Goal: Task Accomplishment & Management: Manage account settings

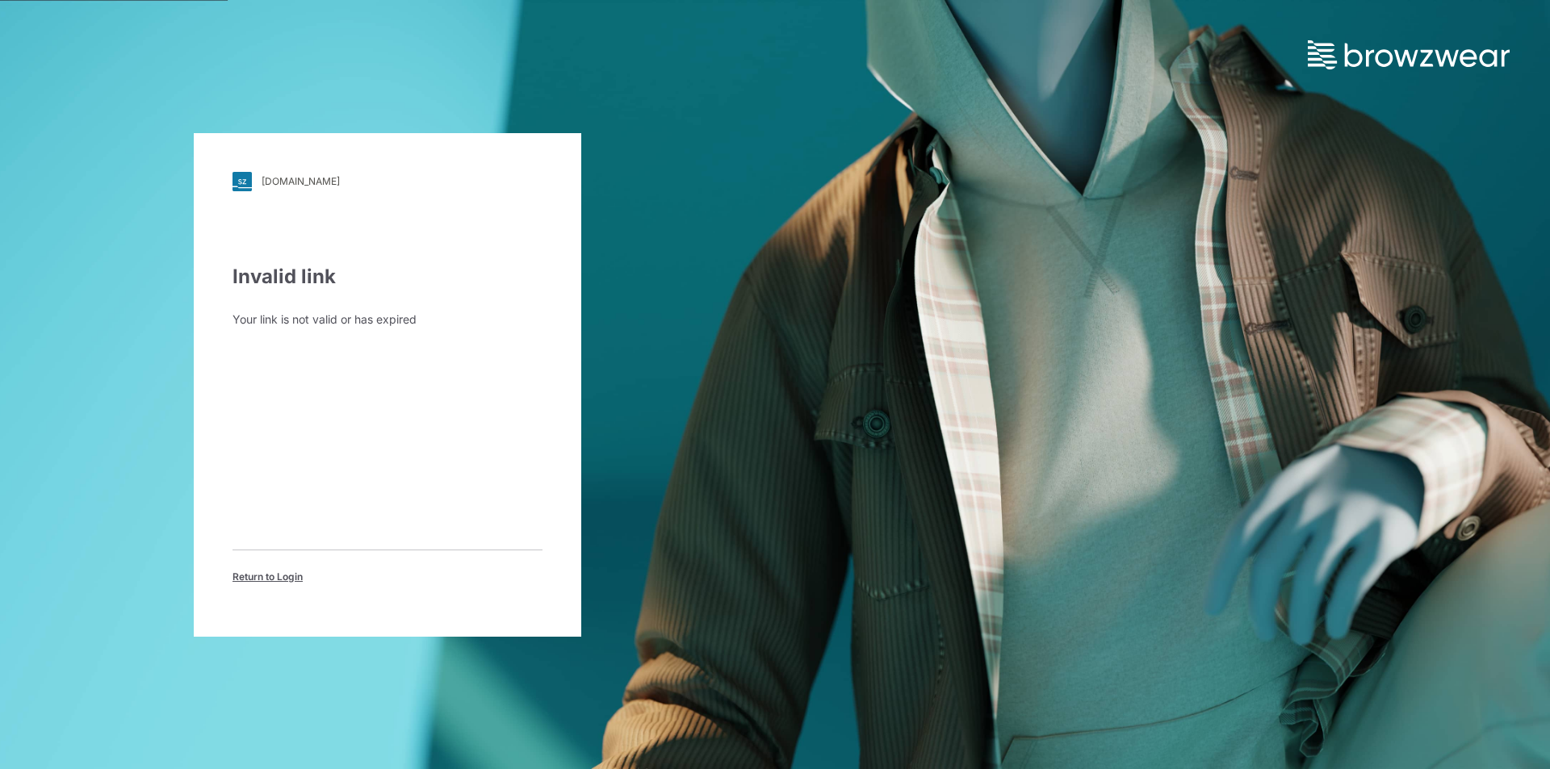
click at [331, 182] on div "cscbrands.stylezone.com" at bounding box center [301, 181] width 78 height 12
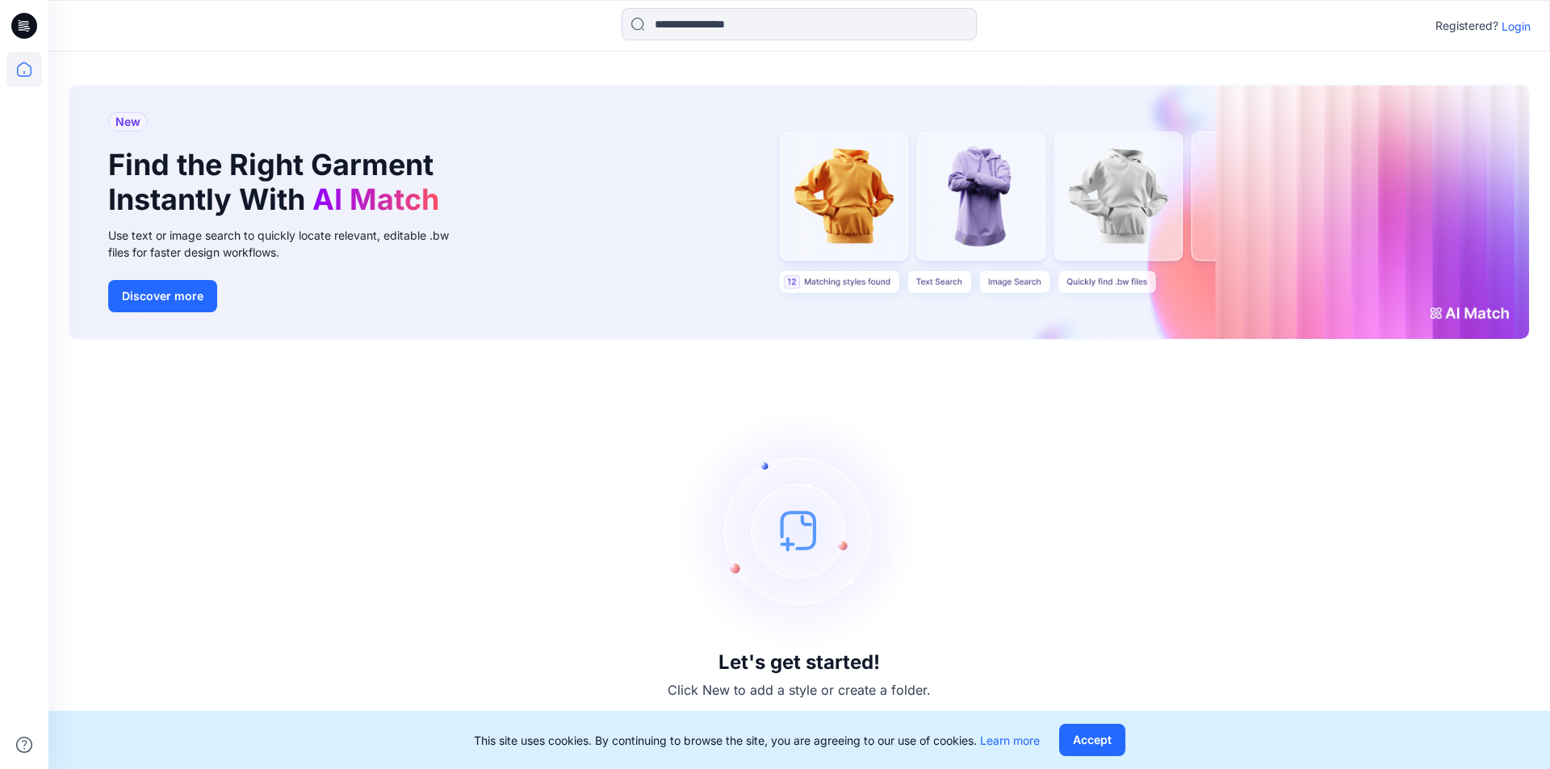
click at [1517, 23] on p "Login" at bounding box center [1516, 26] width 29 height 17
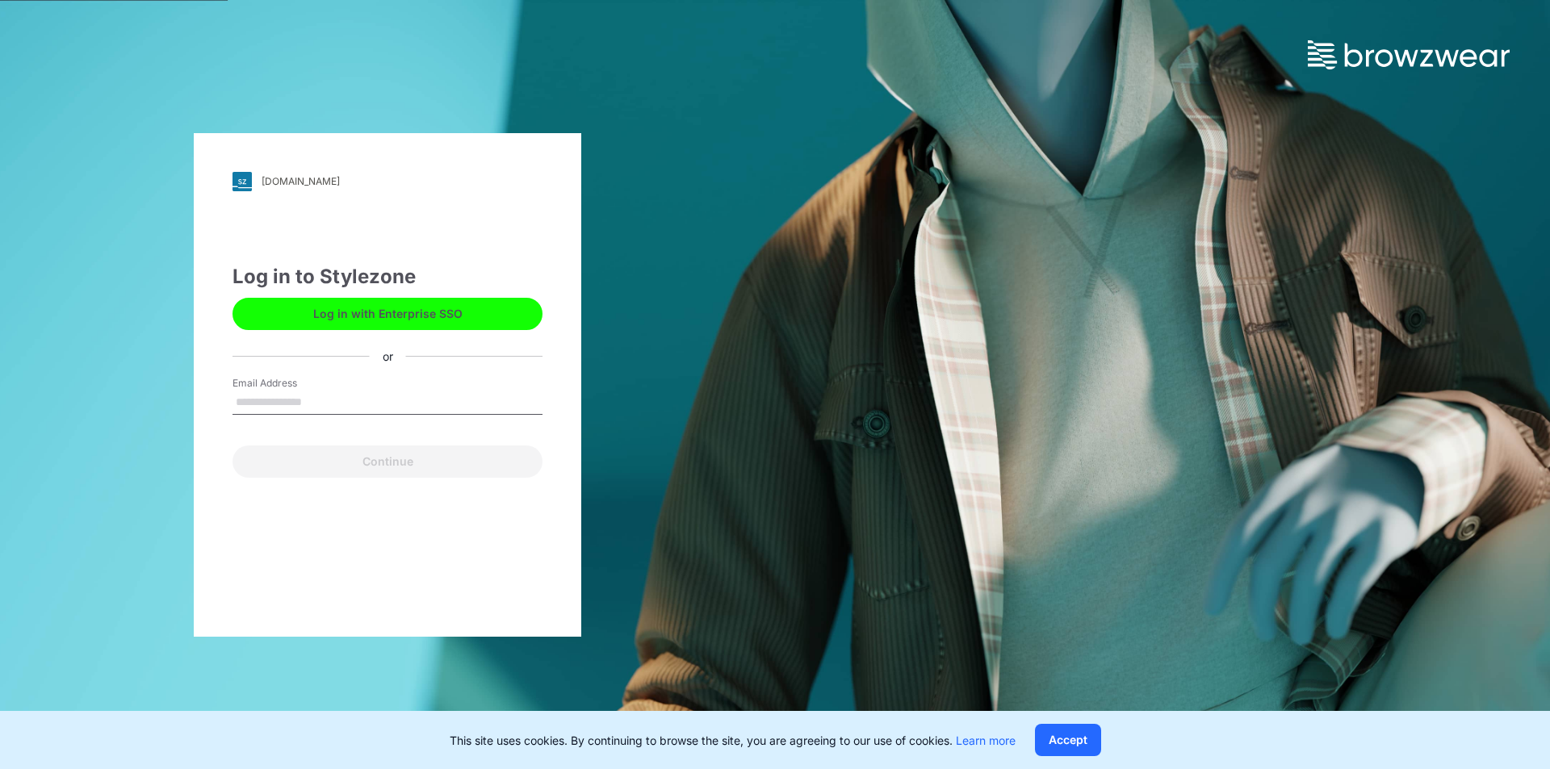
click at [266, 400] on input "Email Address" at bounding box center [388, 403] width 310 height 24
type input "**********"
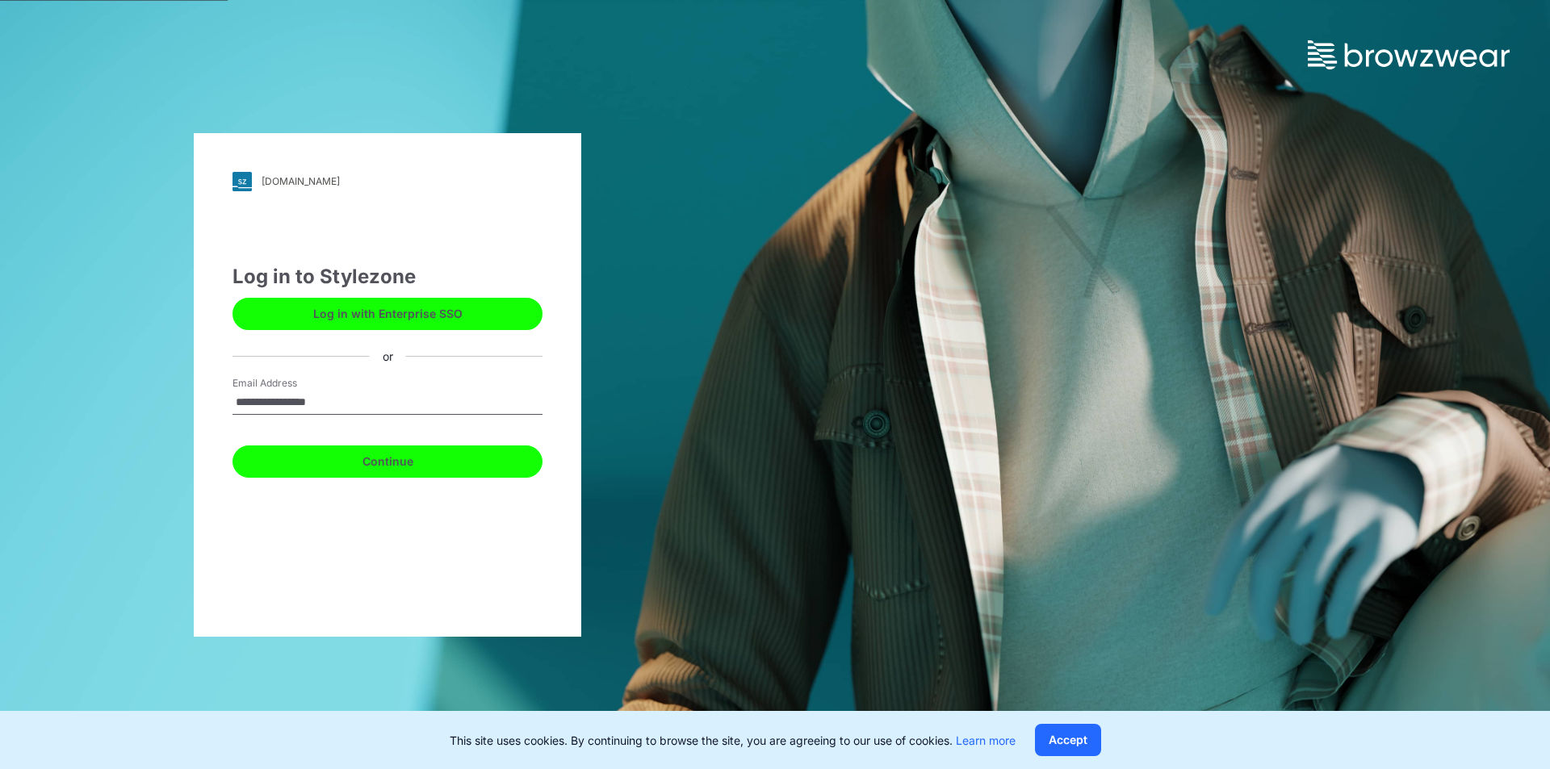
click at [392, 463] on button "Continue" at bounding box center [388, 462] width 310 height 32
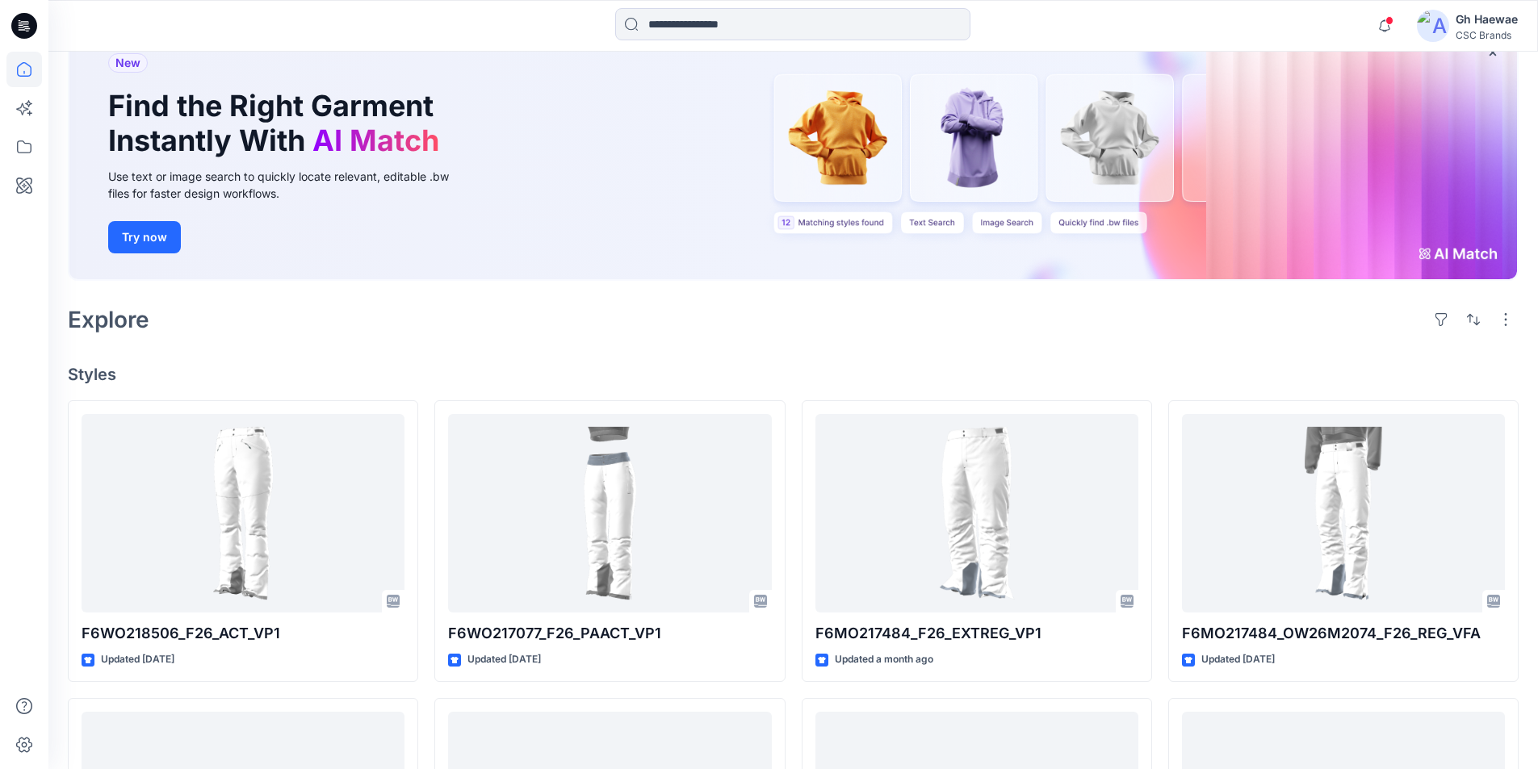
scroll to position [242, 0]
